Goal: Task Accomplishment & Management: Use online tool/utility

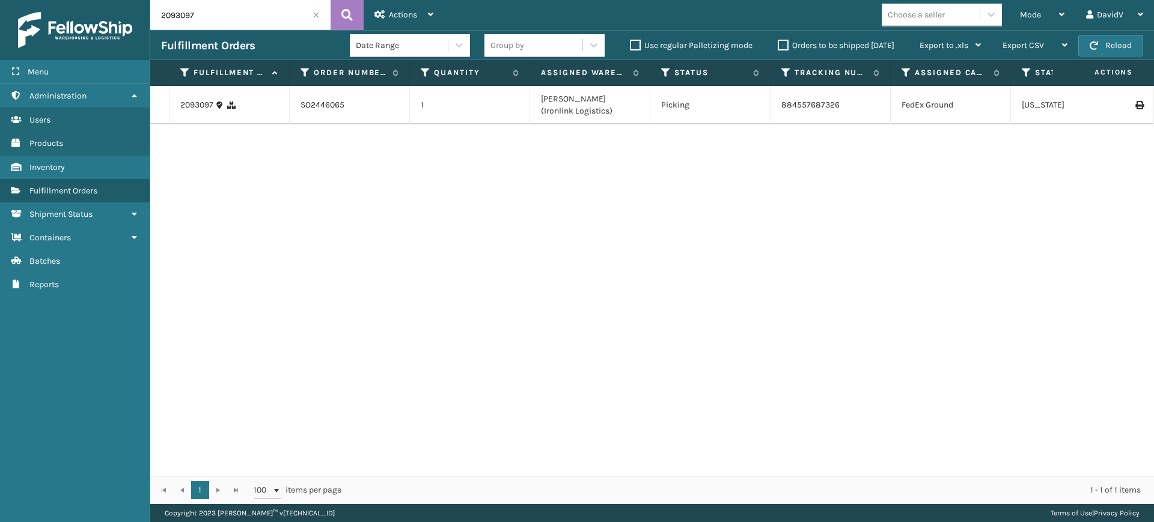
click at [786, 47] on label "Orders to be shipped [DATE]" at bounding box center [836, 45] width 117 height 10
click at [778, 46] on input "Orders to be shipped [DATE]" at bounding box center [778, 42] width 1 height 8
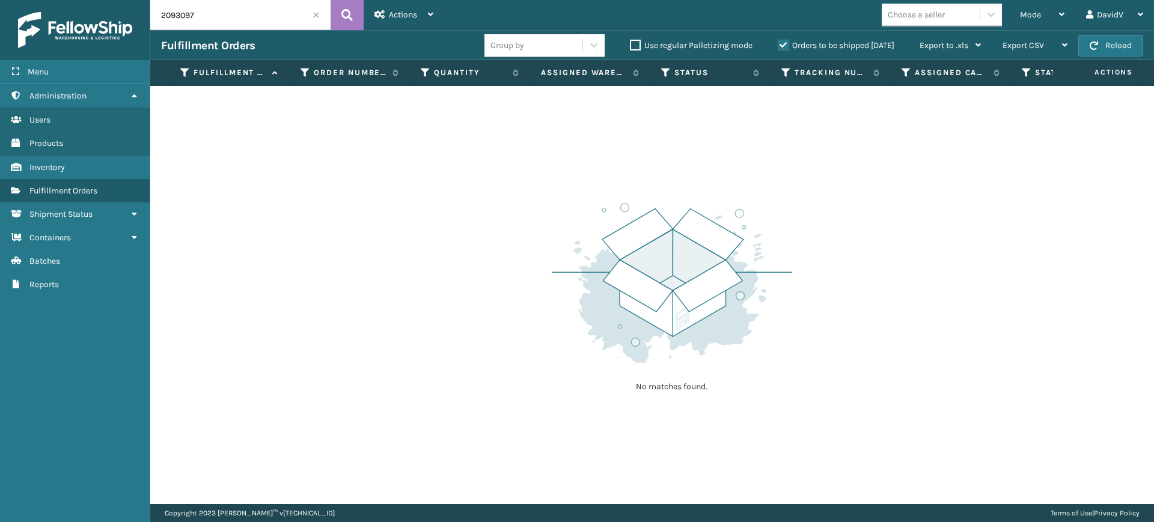
click at [786, 47] on label "Orders to be shipped [DATE]" at bounding box center [836, 45] width 117 height 10
click at [778, 46] on input "Orders to be shipped [DATE]" at bounding box center [778, 42] width 1 height 8
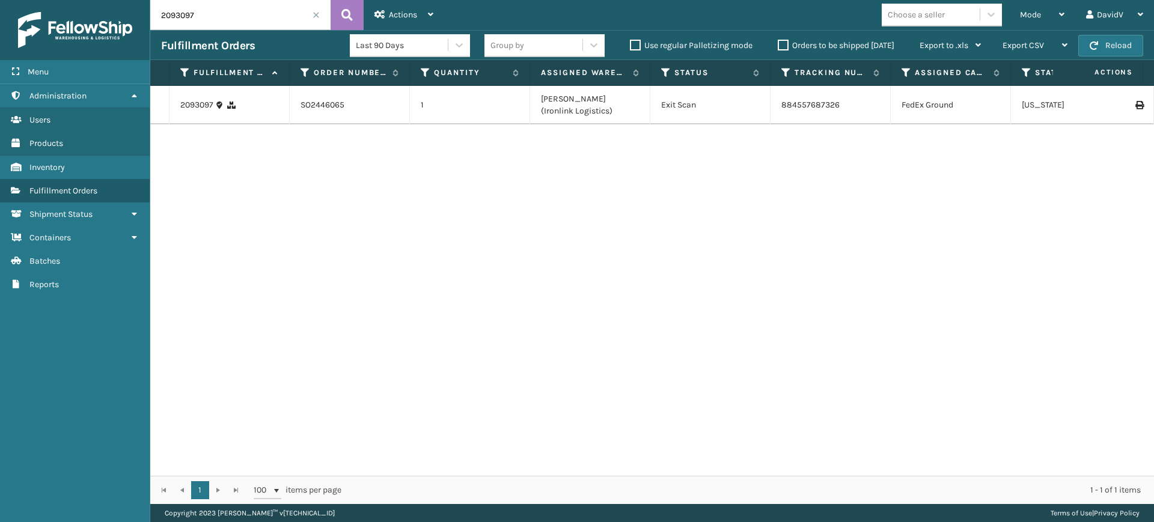
click at [786, 47] on label "Orders to be shipped [DATE]" at bounding box center [836, 45] width 117 height 10
click at [778, 46] on input "Orders to be shipped [DATE]" at bounding box center [778, 42] width 1 height 8
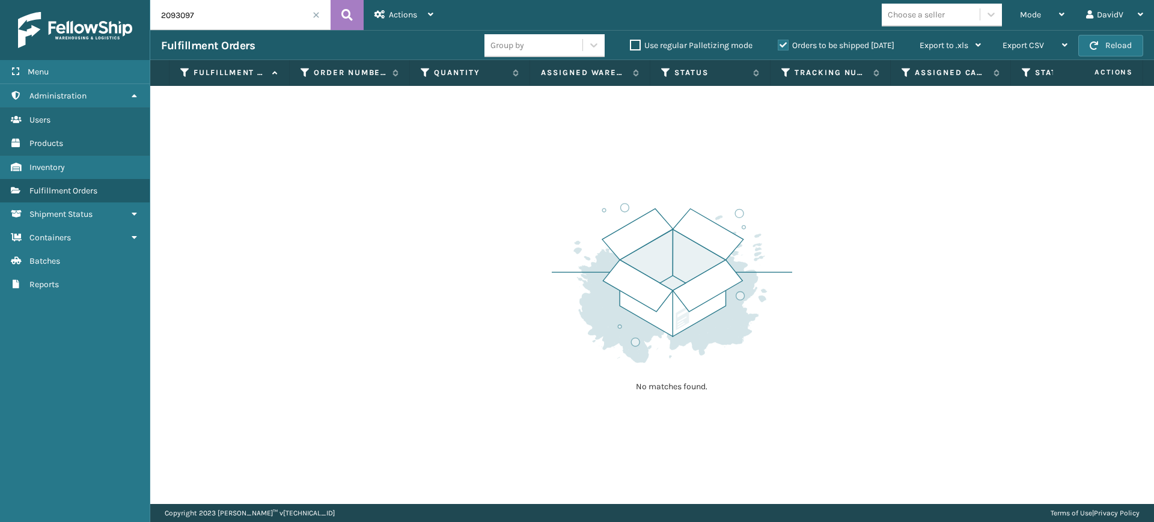
click at [786, 47] on label "Orders to be shipped [DATE]" at bounding box center [836, 45] width 117 height 10
click at [778, 46] on input "Orders to be shipped [DATE]" at bounding box center [778, 42] width 1 height 8
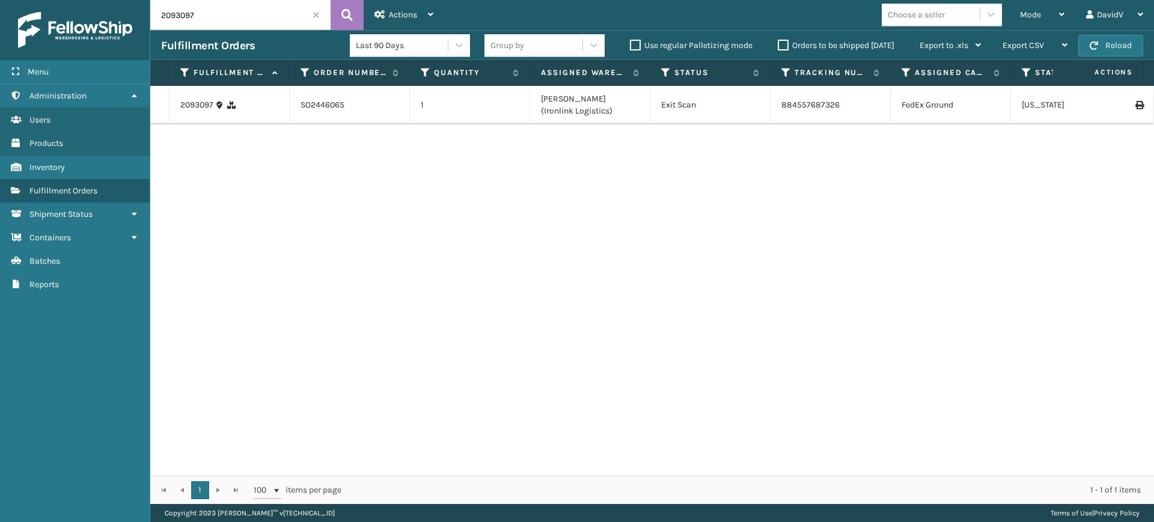
click at [318, 14] on span at bounding box center [316, 14] width 7 height 7
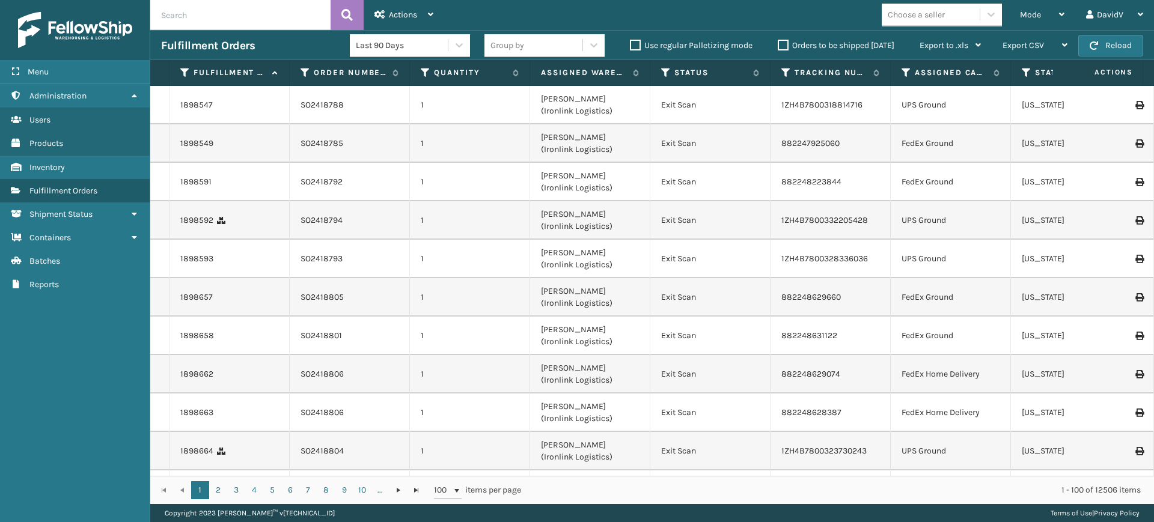
click at [783, 43] on label "Orders to be shipped [DATE]" at bounding box center [836, 45] width 117 height 10
click at [778, 43] on input "Orders to be shipped [DATE]" at bounding box center [778, 42] width 1 height 8
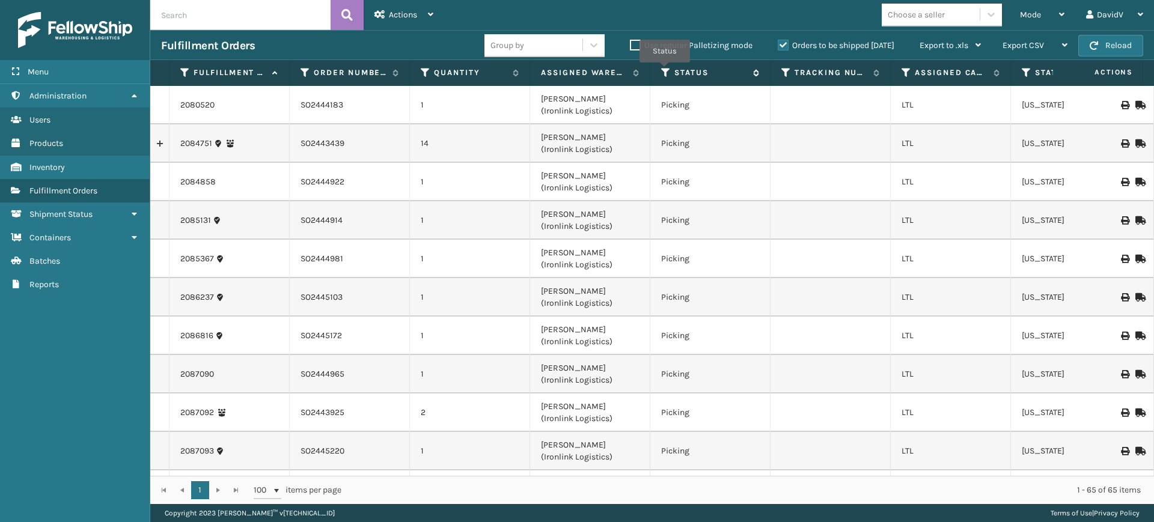
click at [665, 71] on icon at bounding box center [666, 72] width 10 height 11
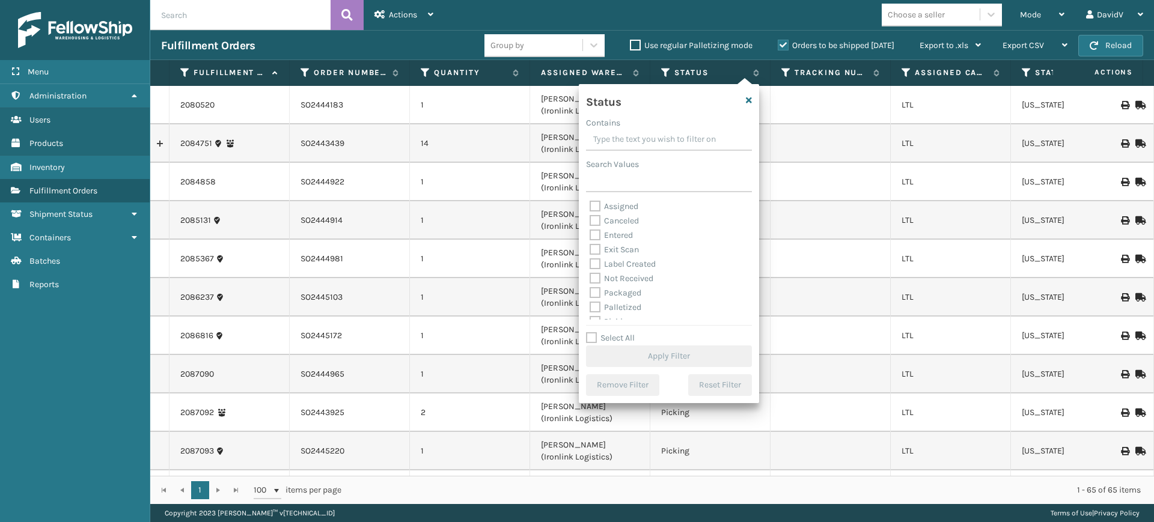
click at [609, 209] on label "Assigned" at bounding box center [614, 206] width 49 height 10
click at [590, 207] on input "Assigned" at bounding box center [590, 204] width 1 height 8
checkbox input "true"
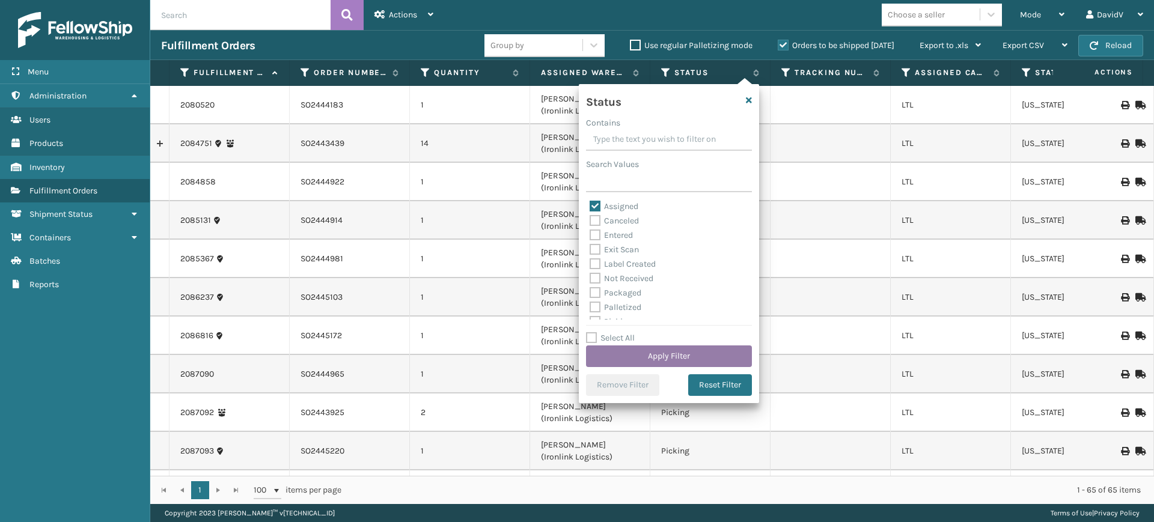
click at [686, 350] on button "Apply Filter" at bounding box center [669, 357] width 166 height 22
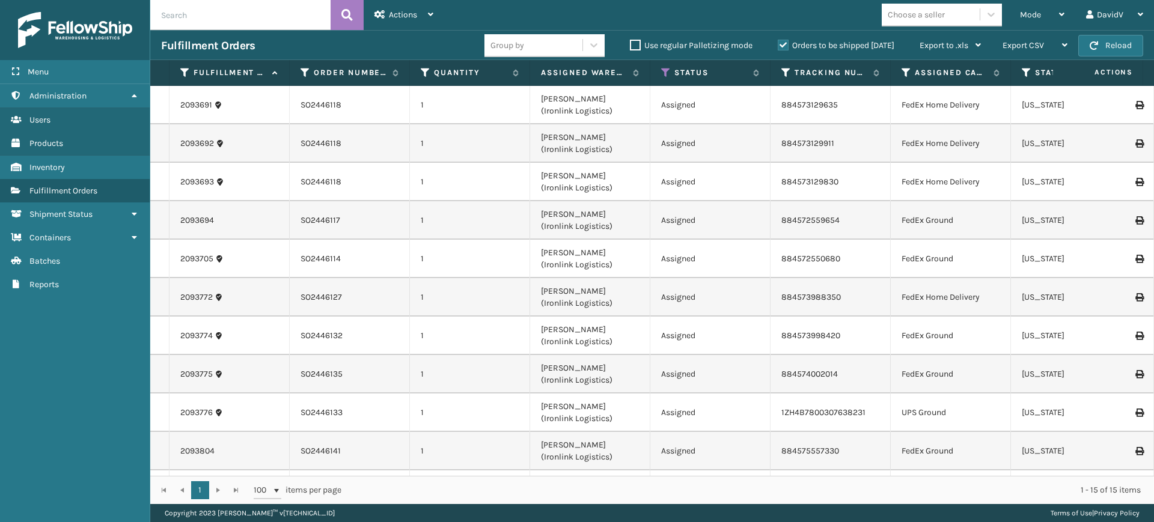
click at [783, 46] on label "Orders to be shipped [DATE]" at bounding box center [836, 45] width 117 height 10
click at [778, 46] on input "Orders to be shipped [DATE]" at bounding box center [778, 42] width 1 height 8
click at [783, 46] on label "Orders to be shipped [DATE]" at bounding box center [836, 45] width 117 height 10
click at [778, 46] on input "Orders to be shipped [DATE]" at bounding box center [778, 42] width 1 height 8
